Goal: Browse casually: Explore the website without a specific task or goal

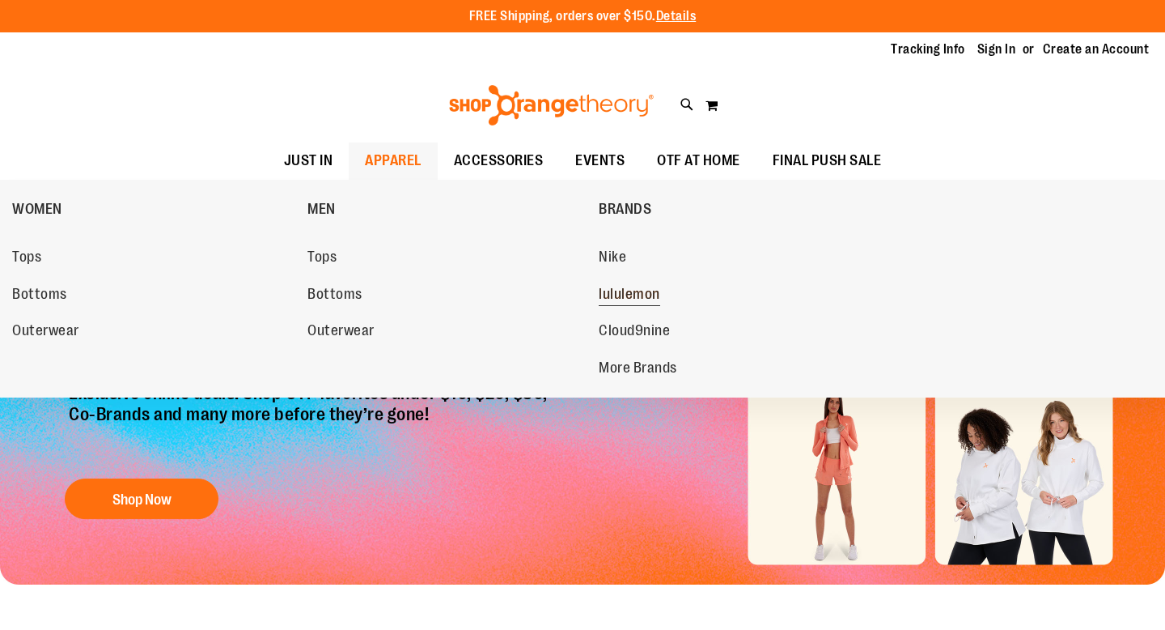
click at [604, 295] on span "lululemon" at bounding box center [630, 296] width 62 height 20
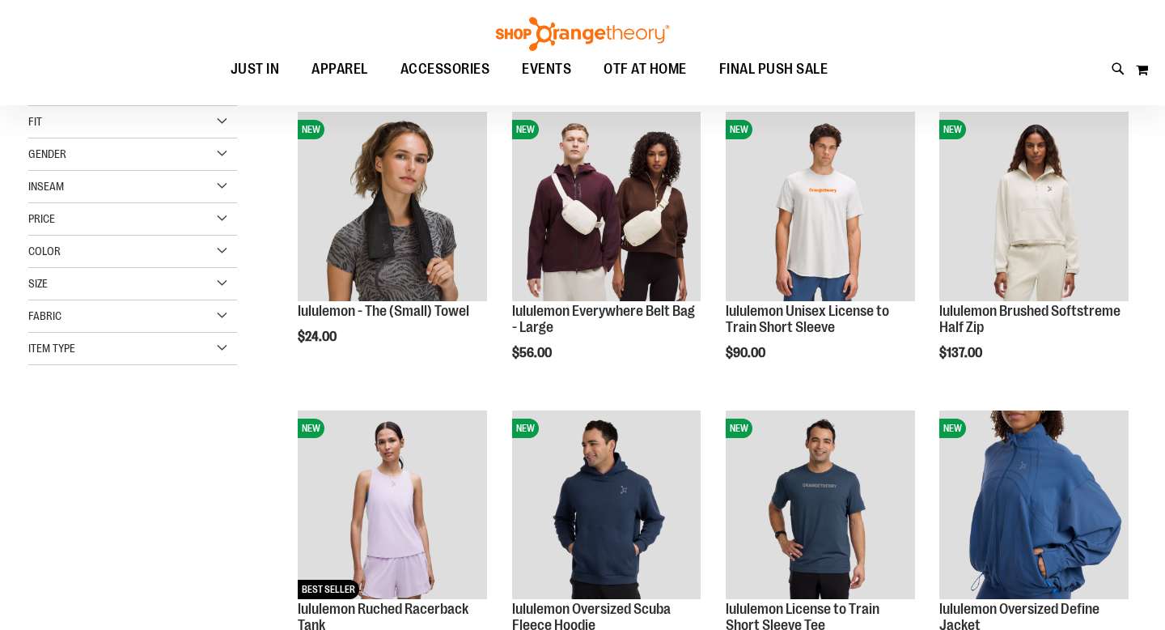
scroll to position [234, 0]
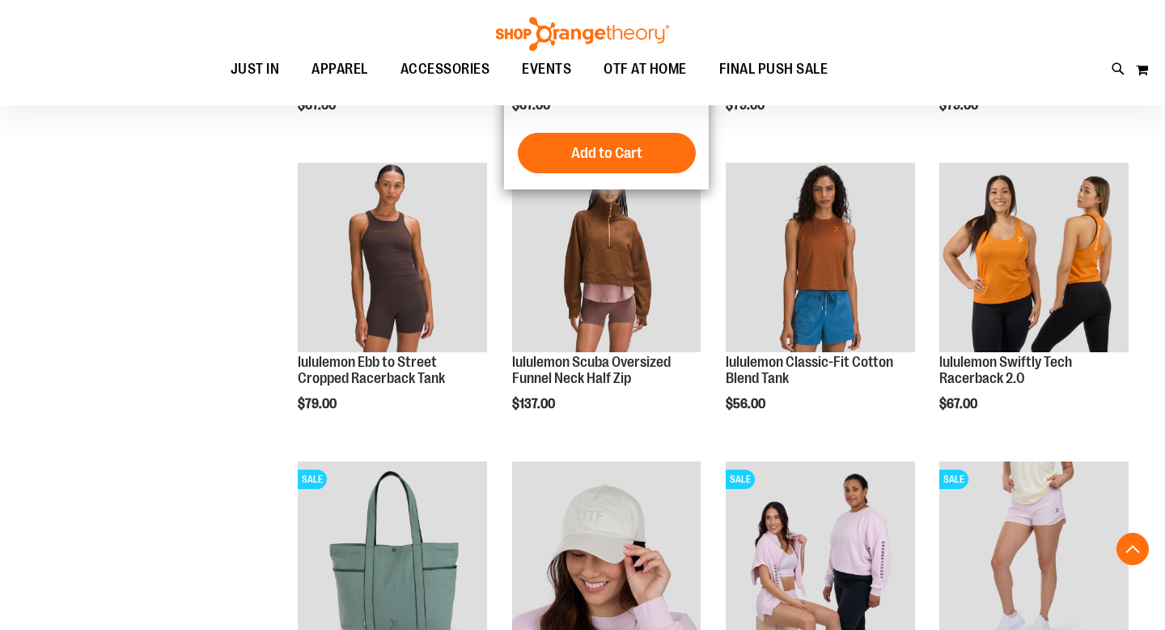
scroll to position [1065, 0]
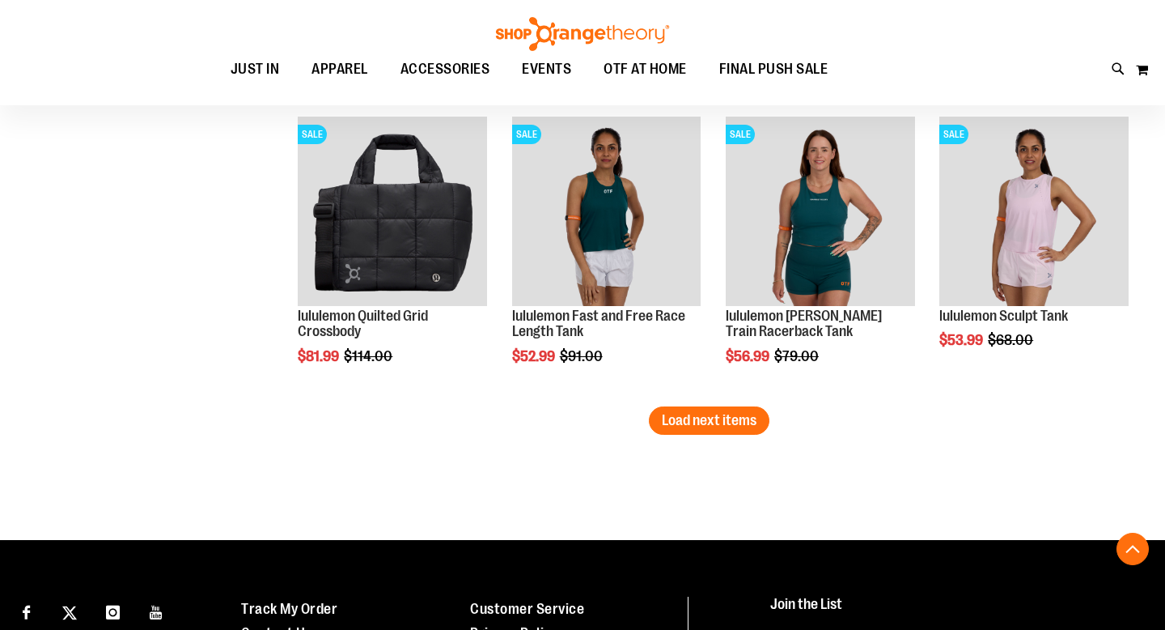
scroll to position [2827, 0]
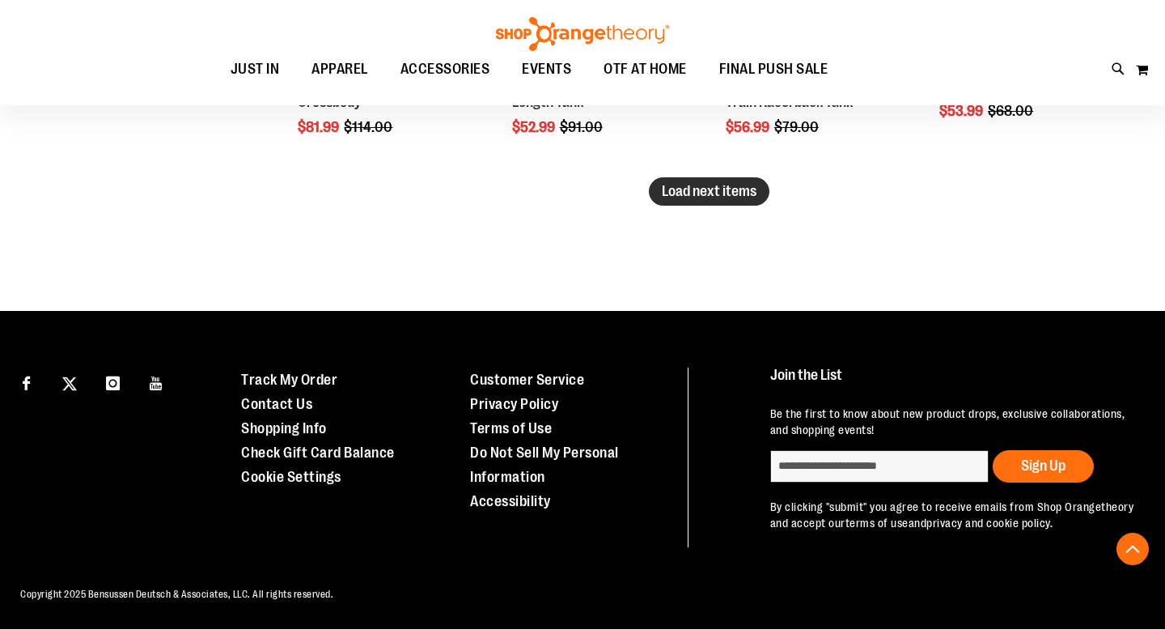
click at [681, 186] on span "Load next items" at bounding box center [709, 191] width 95 height 16
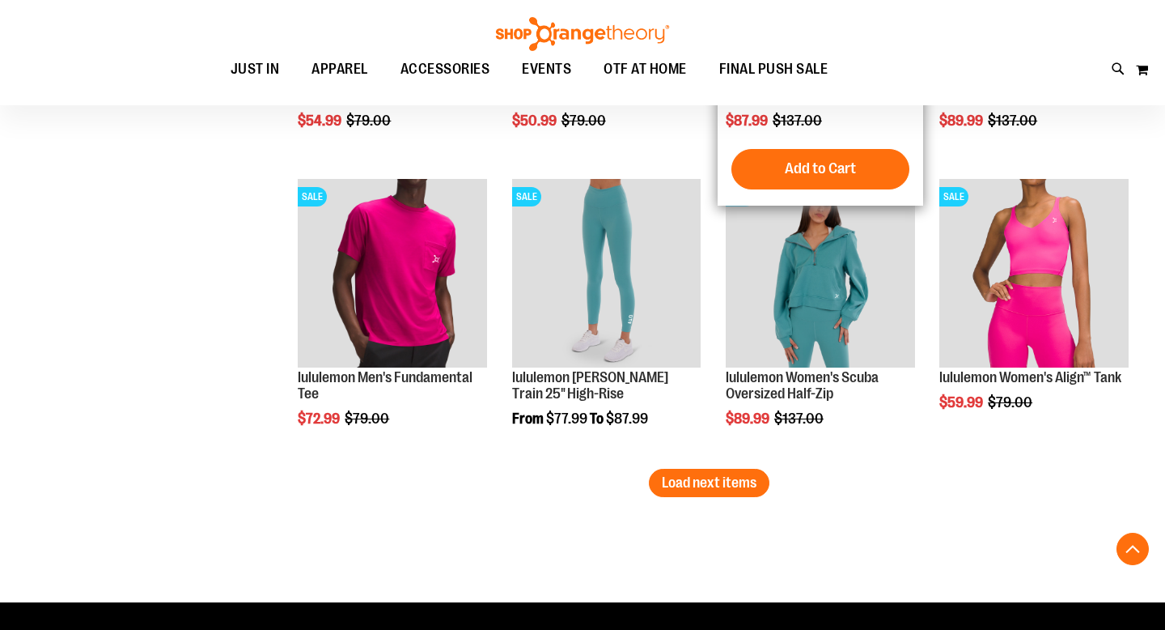
scroll to position [3431, 0]
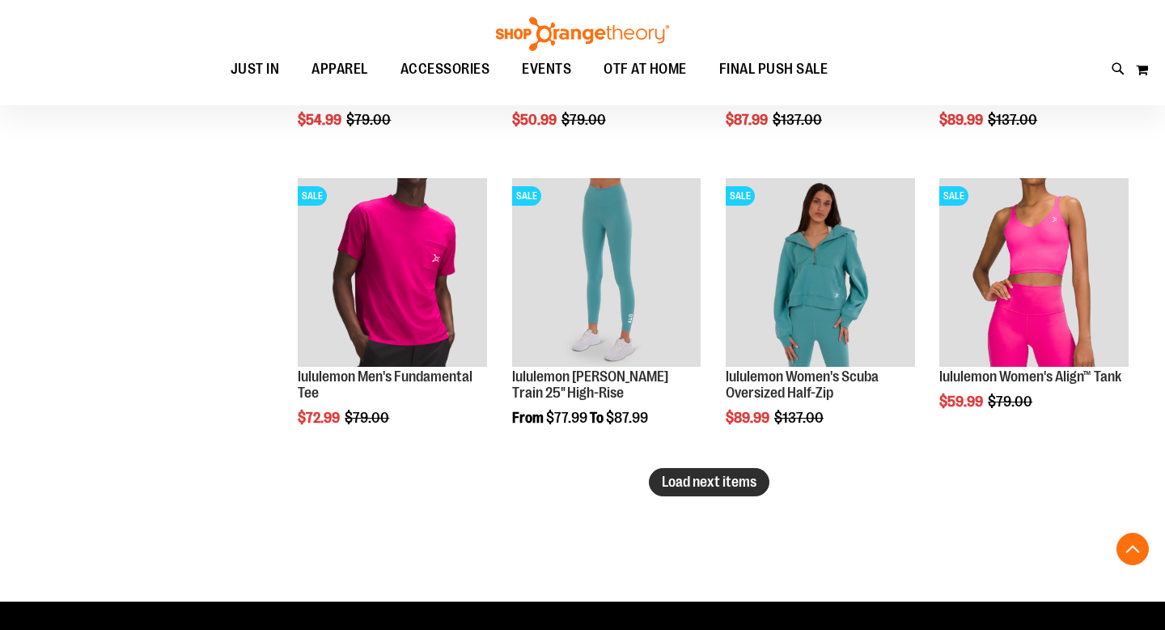
click at [703, 478] on span "Load next items" at bounding box center [709, 481] width 95 height 16
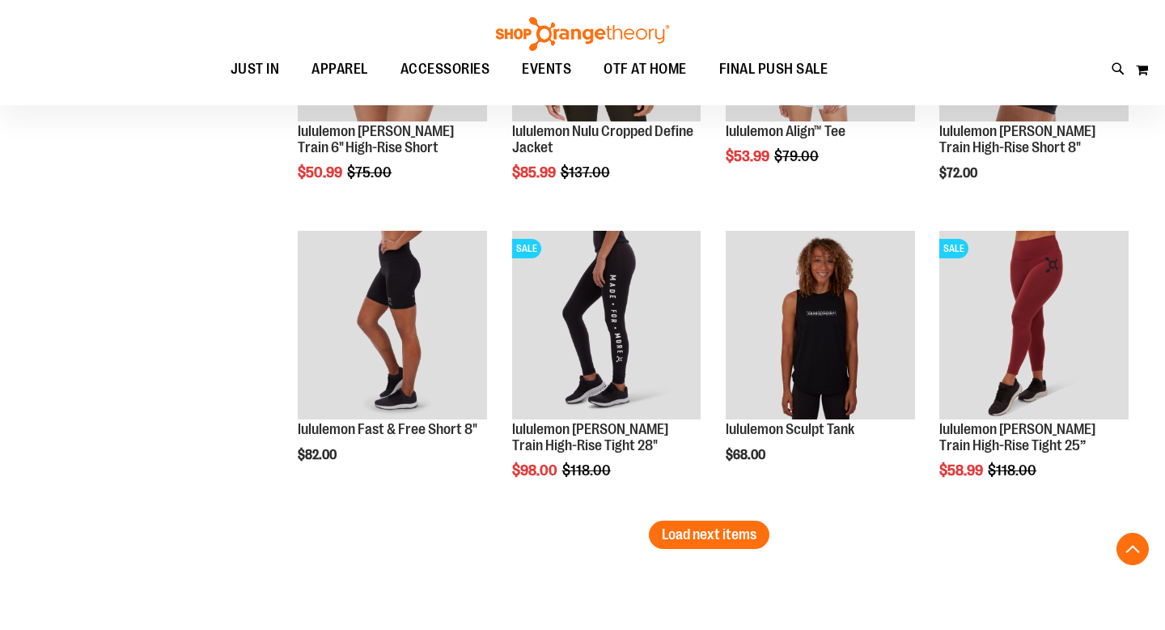
scroll to position [4275, 0]
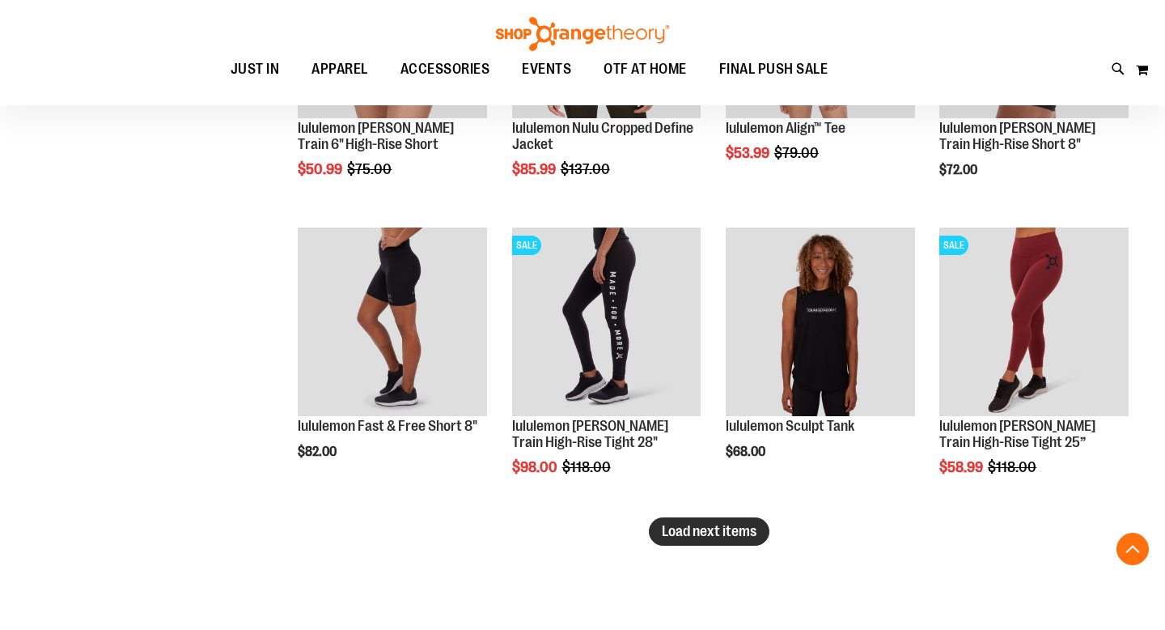
click at [728, 530] on span "Load next items" at bounding box center [709, 531] width 95 height 16
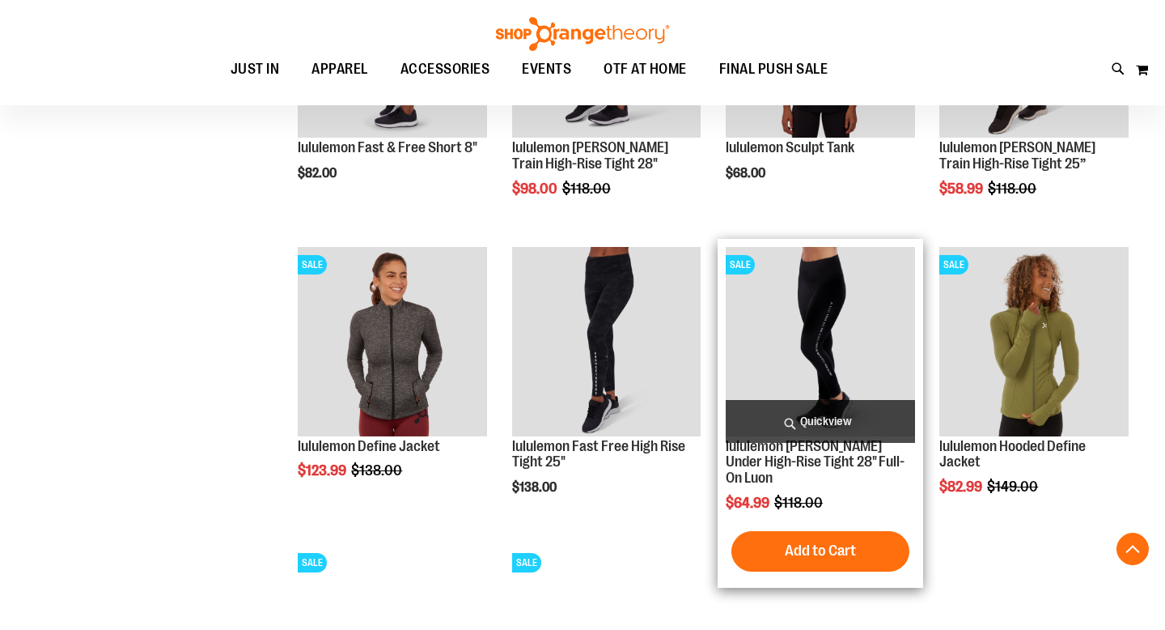
scroll to position [4901, 0]
